Goal: Complete application form

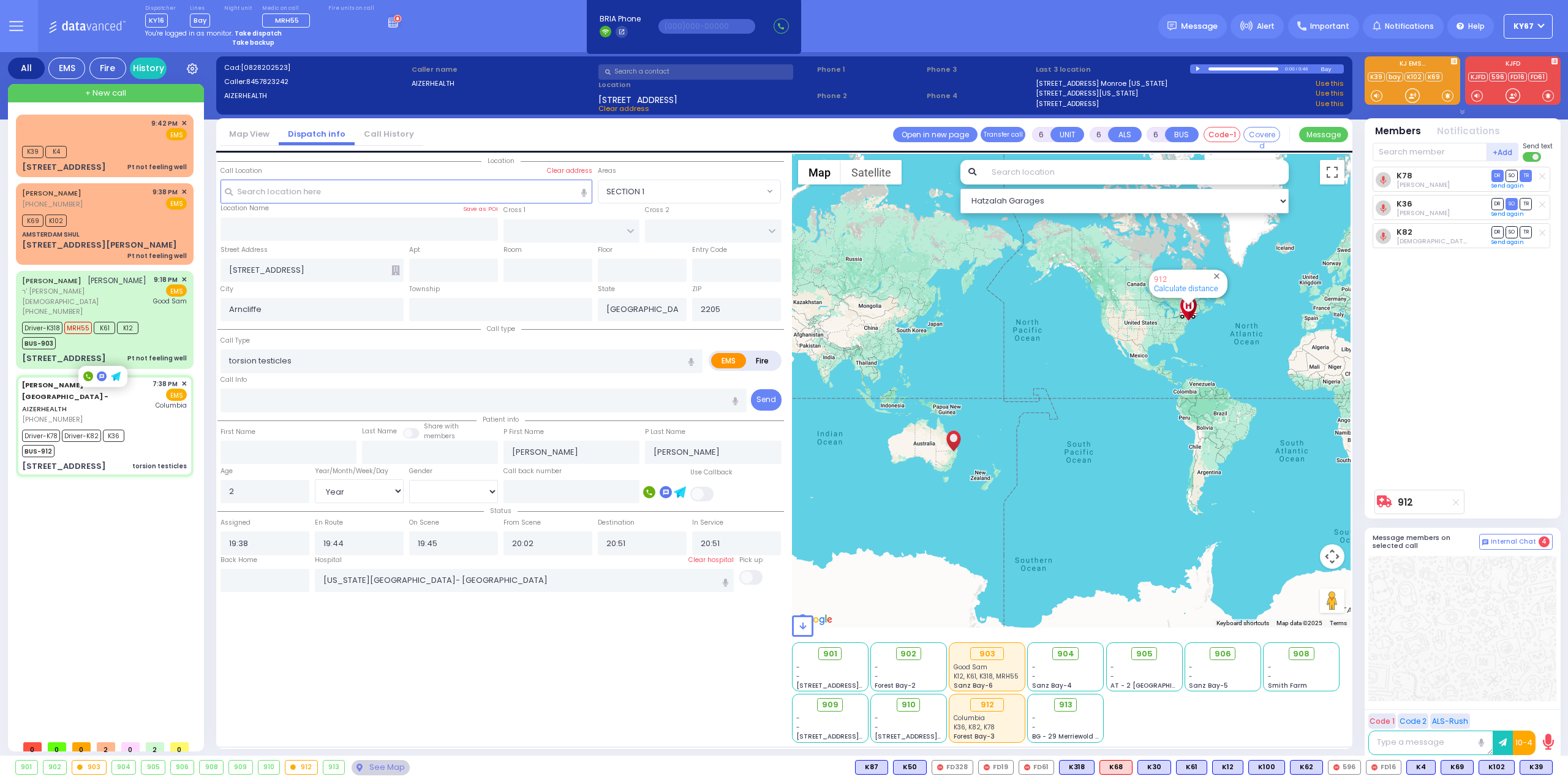
select select
select select "Year"
select select "[DEMOGRAPHIC_DATA]"
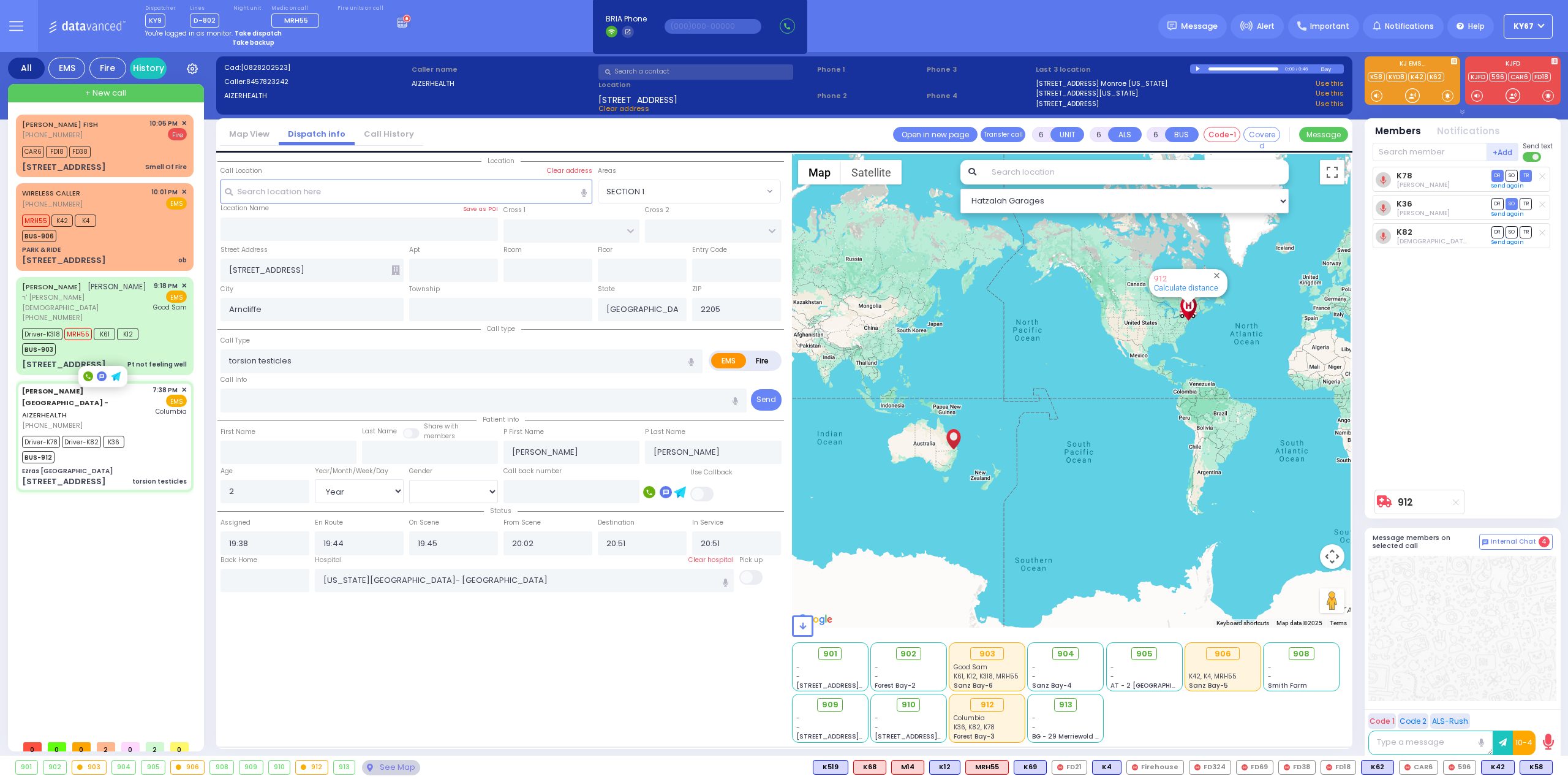
select select
radio input "true"
select select "Year"
select select "[DEMOGRAPHIC_DATA]"
select select "Hatzalah Garages"
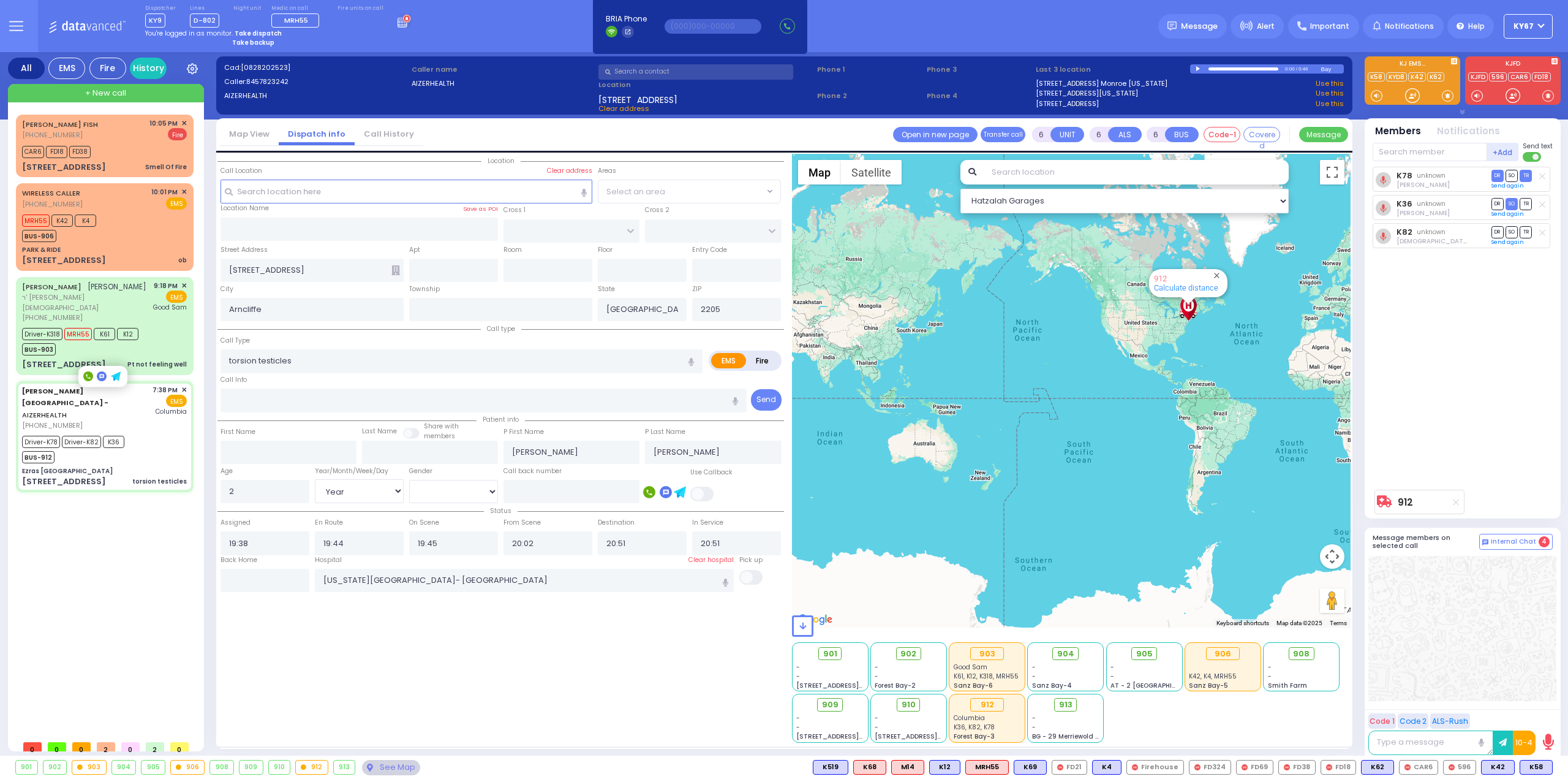
type input "Ezras [GEOGRAPHIC_DATA]"
type input "[PERSON_NAME] DR"
type input "[PERSON_NAME]"
type input "[US_STATE]"
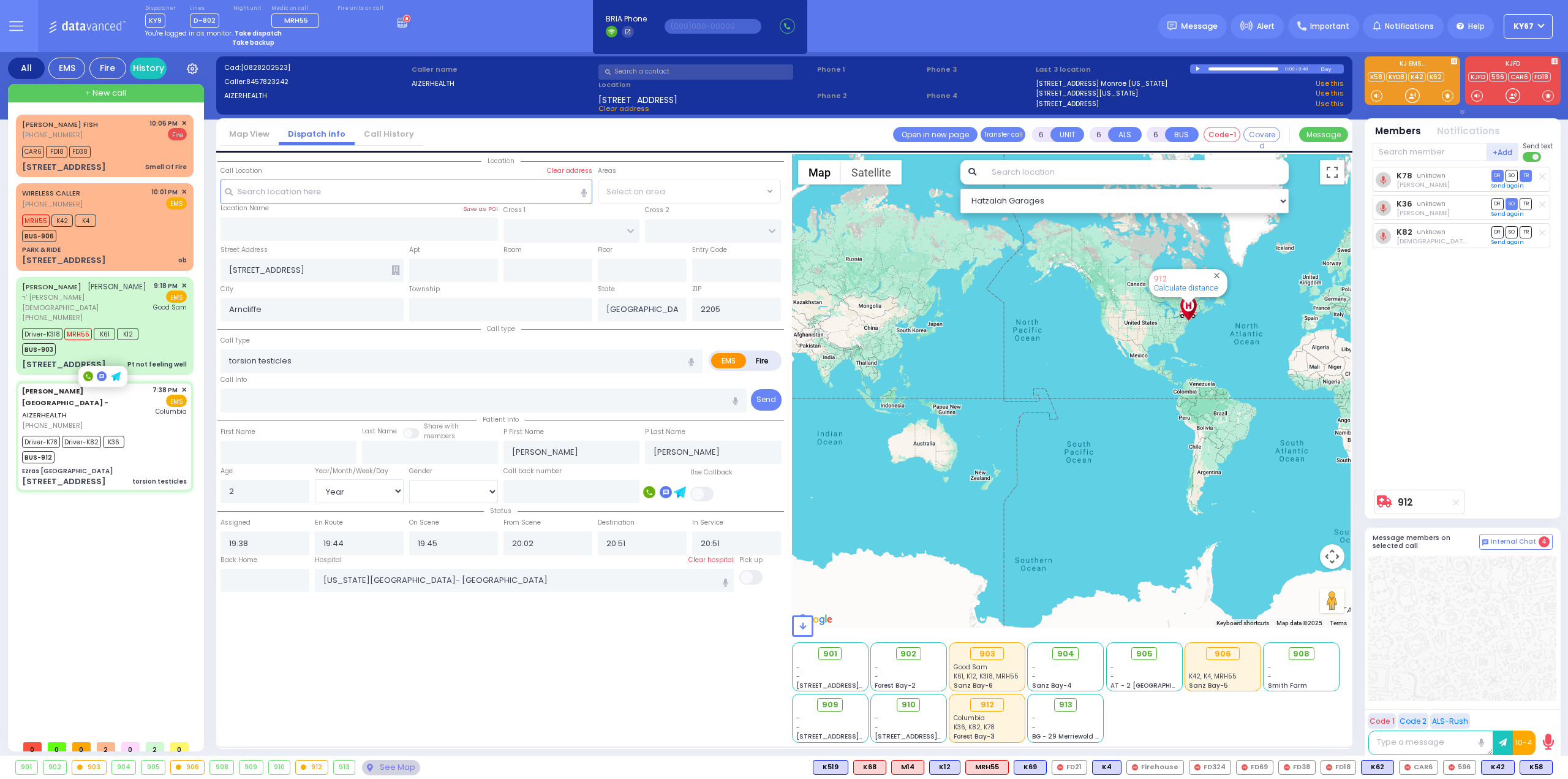
type input "10950"
select select "SECTION 2"
